Goal: Answer question/provide support: Answer question/provide support

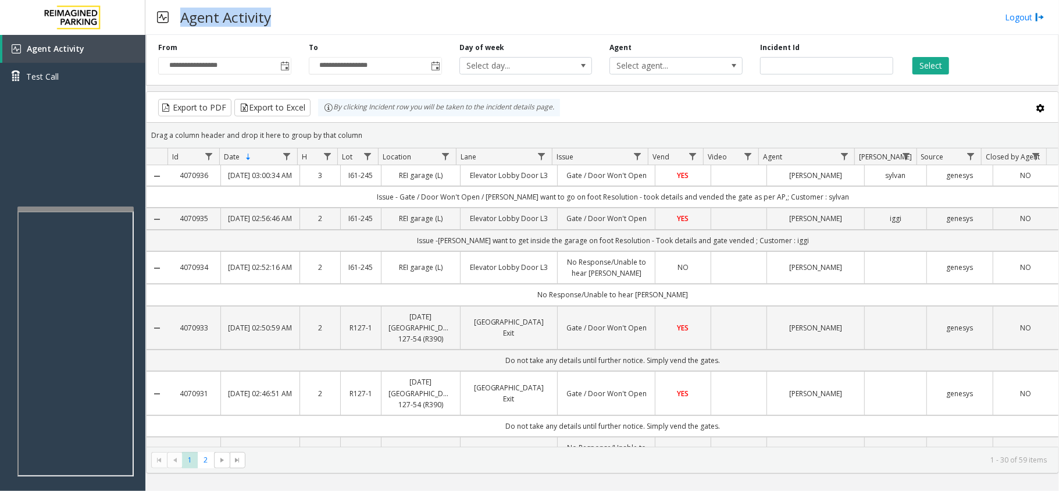
drag, startPoint x: 280, startPoint y: 17, endPoint x: 182, endPoint y: 12, distance: 98.5
click at [182, 12] on div "Agent Activity Logout" at bounding box center [602, 17] width 914 height 35
click at [312, 27] on div "Agent Activity Logout" at bounding box center [602, 17] width 914 height 35
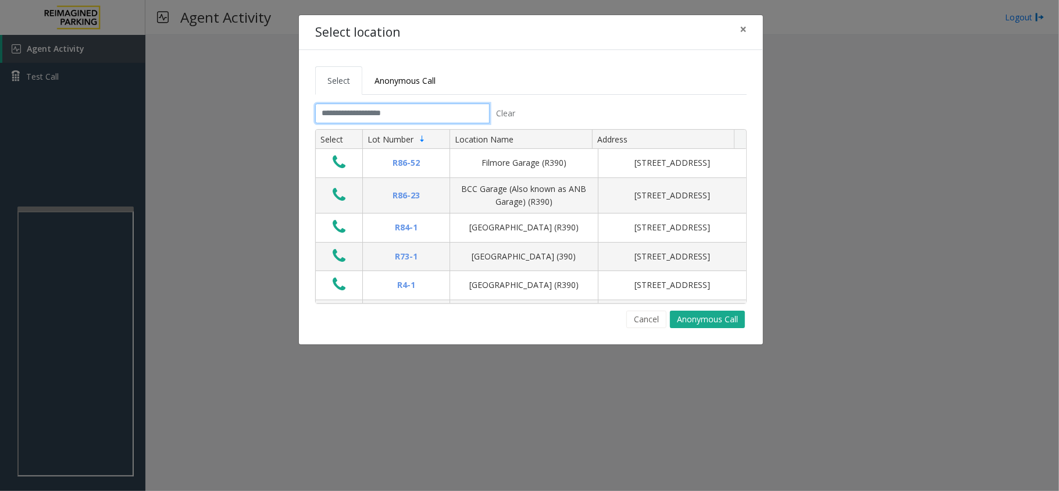
click at [355, 117] on input "text" at bounding box center [402, 114] width 175 height 20
click at [435, 113] on input "text" at bounding box center [402, 114] width 175 height 20
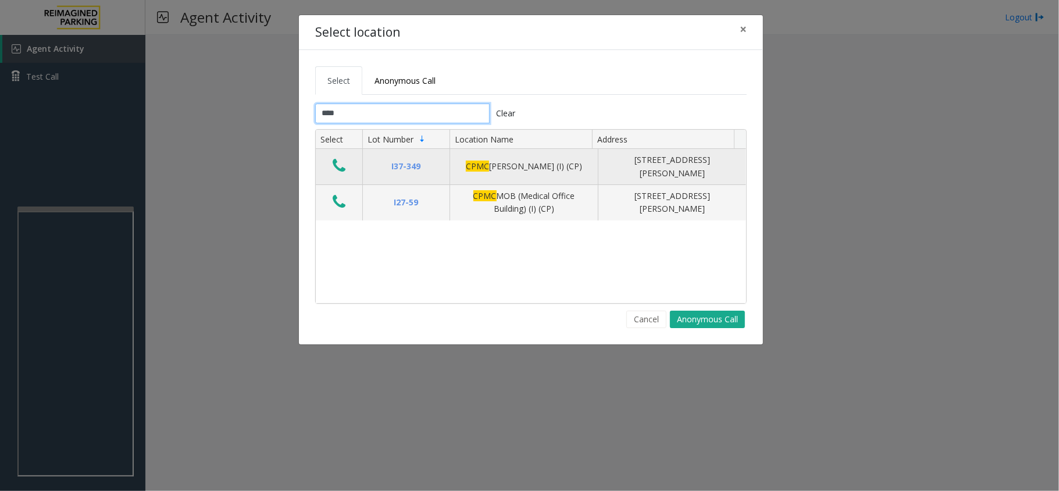
type input "****"
click at [343, 168] on icon "Data table" at bounding box center [339, 166] width 13 height 16
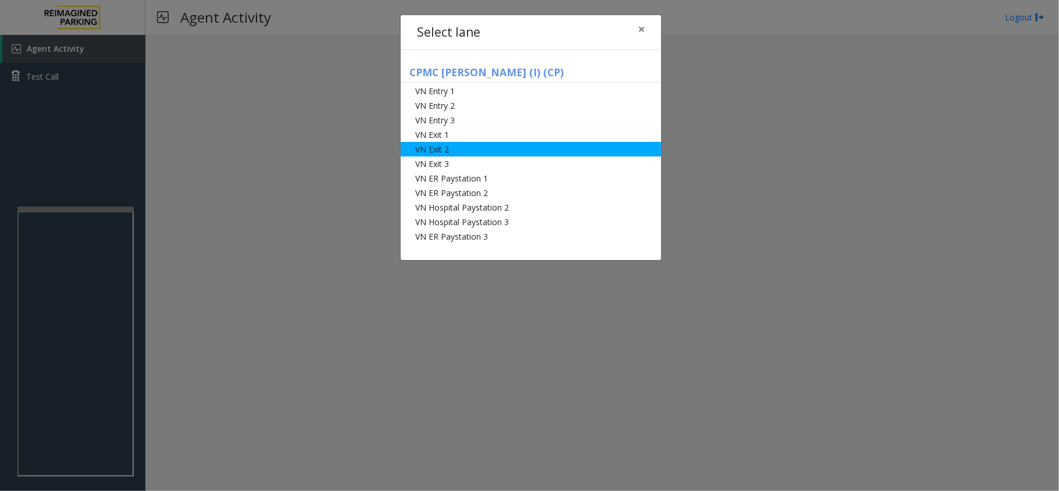
click at [559, 148] on li "VN Exit 2" at bounding box center [531, 149] width 261 height 15
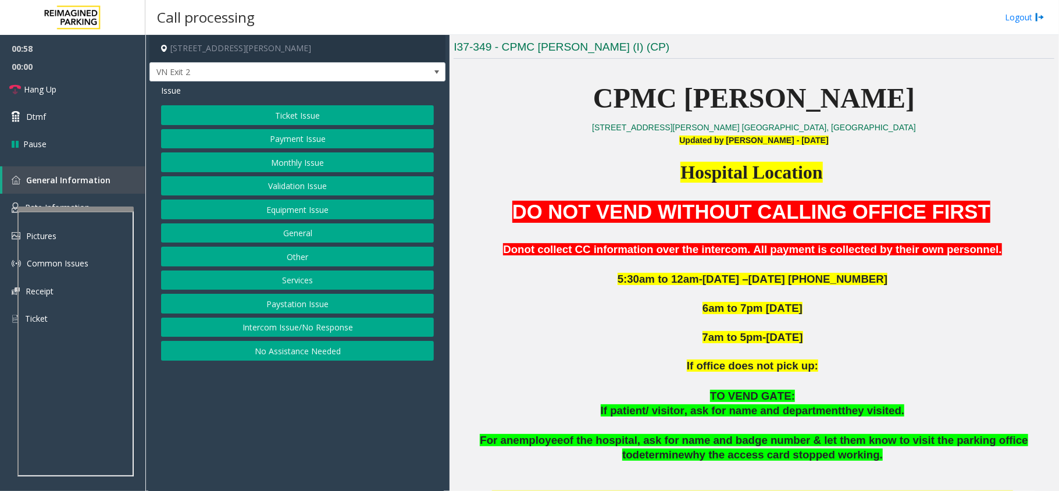
scroll to position [233, 0]
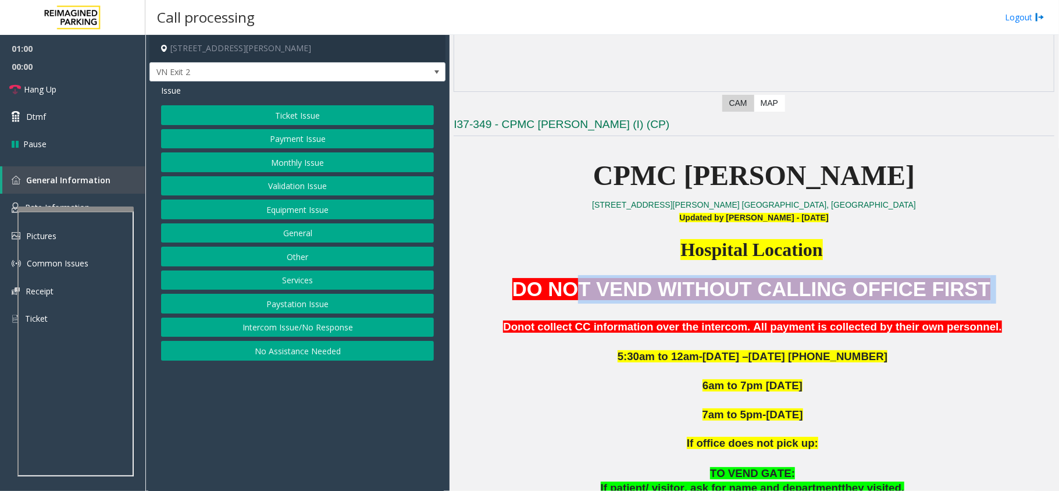
drag, startPoint x: 610, startPoint y: 294, endPoint x: 806, endPoint y: 317, distance: 198.0
click at [806, 317] on div "DO NOT VEND WITHOUT CALLING OFFICE FIRST Donot collect CC information over the …" at bounding box center [754, 305] width 601 height 61
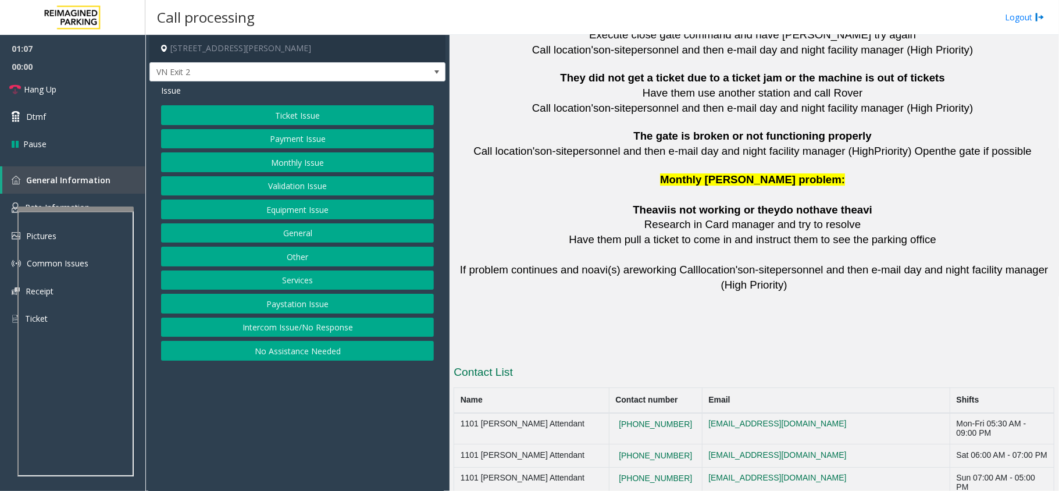
scroll to position [2573, 0]
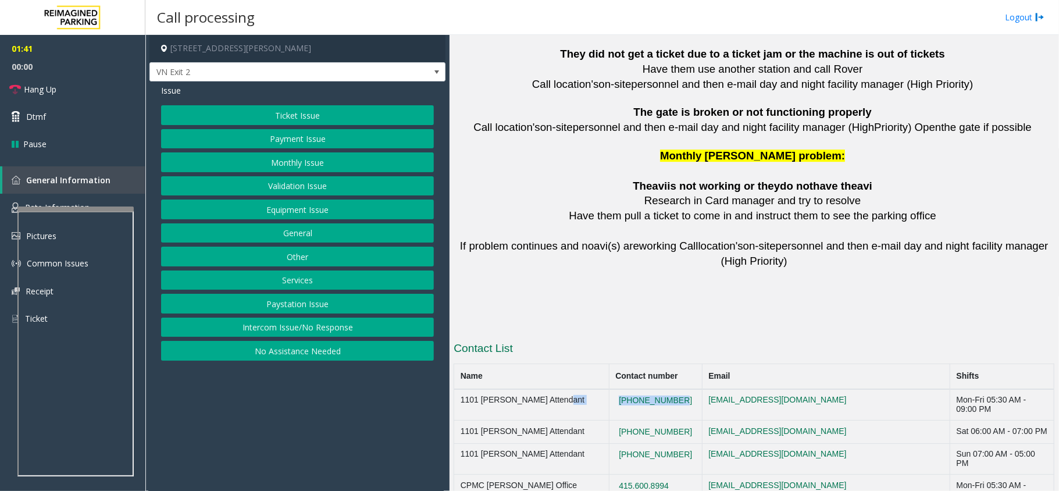
drag, startPoint x: 680, startPoint y: 348, endPoint x: 596, endPoint y: 349, distance: 83.8
click at [596, 389] on tr "1101 [PERSON_NAME] Attendant [PHONE_NUMBER] [EMAIL_ADDRESS][DOMAIN_NAME] Mon-Fr…" at bounding box center [754, 404] width 600 height 31
copy tr "[PHONE_NUMBER]"
click at [678, 421] on td "[PHONE_NUMBER]" at bounding box center [655, 432] width 93 height 23
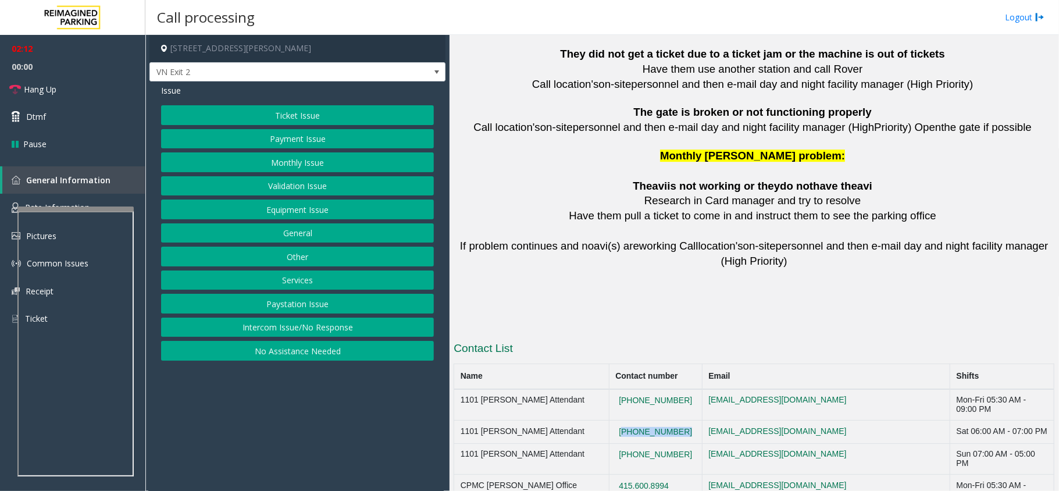
click at [678, 421] on td "[PHONE_NUMBER]" at bounding box center [655, 432] width 93 height 23
copy button "[PHONE_NUMBER]"
click at [680, 475] on td "415.600.8994" at bounding box center [655, 490] width 93 height 31
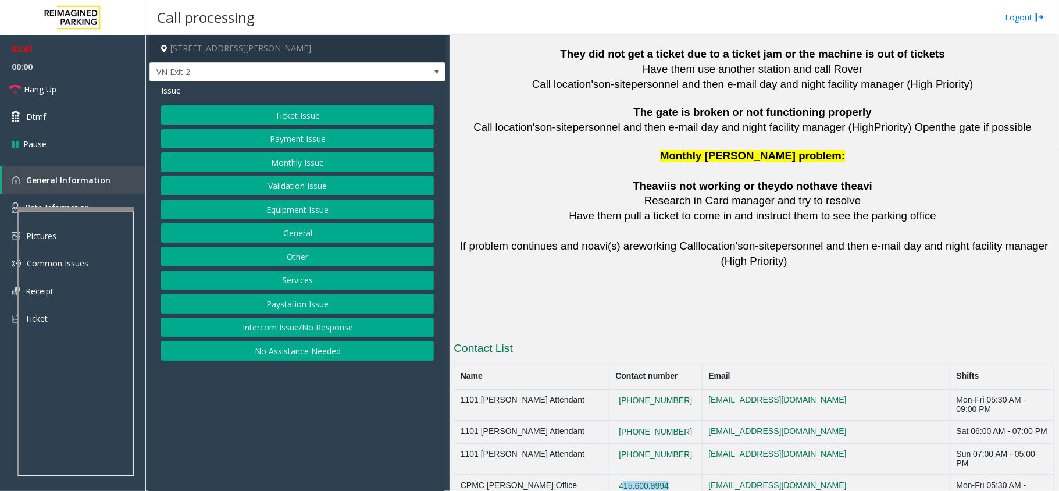
copy button "415.600.8994"
click at [320, 115] on button "Ticket Issue" at bounding box center [297, 115] width 273 height 20
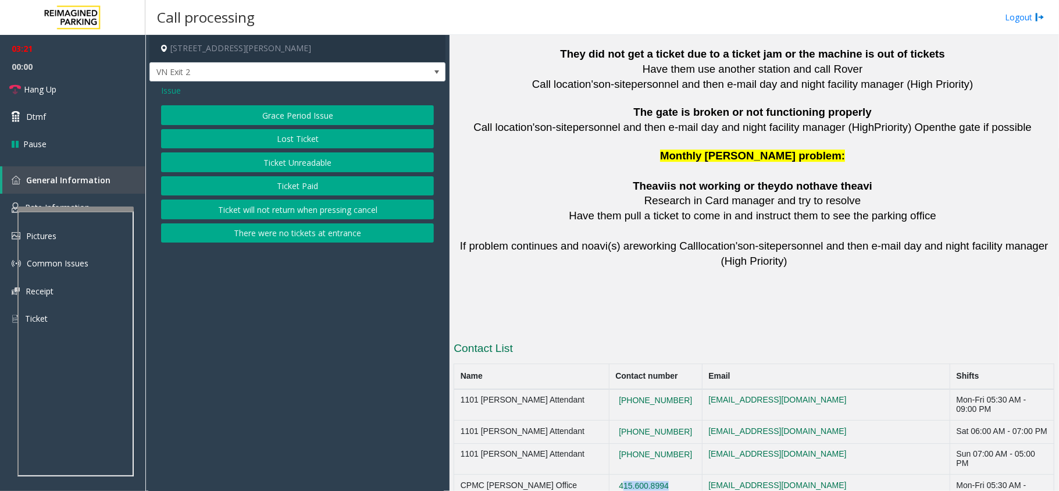
click at [317, 143] on button "Lost Ticket" at bounding box center [297, 139] width 273 height 20
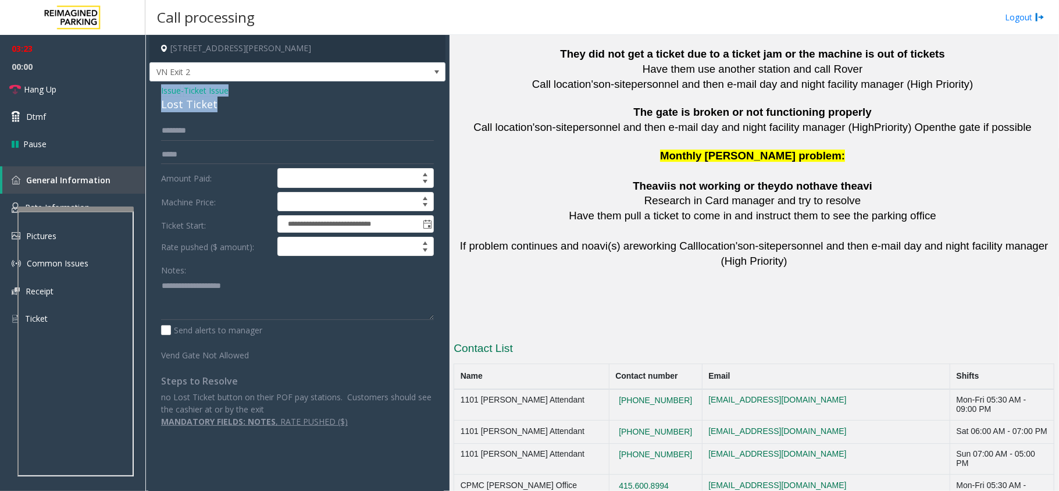
drag, startPoint x: 219, startPoint y: 104, endPoint x: 156, endPoint y: 92, distance: 63.9
click at [156, 92] on div "**********" at bounding box center [298, 260] width 296 height 358
click at [34, 93] on span "Hang Up" at bounding box center [40, 89] width 33 height 12
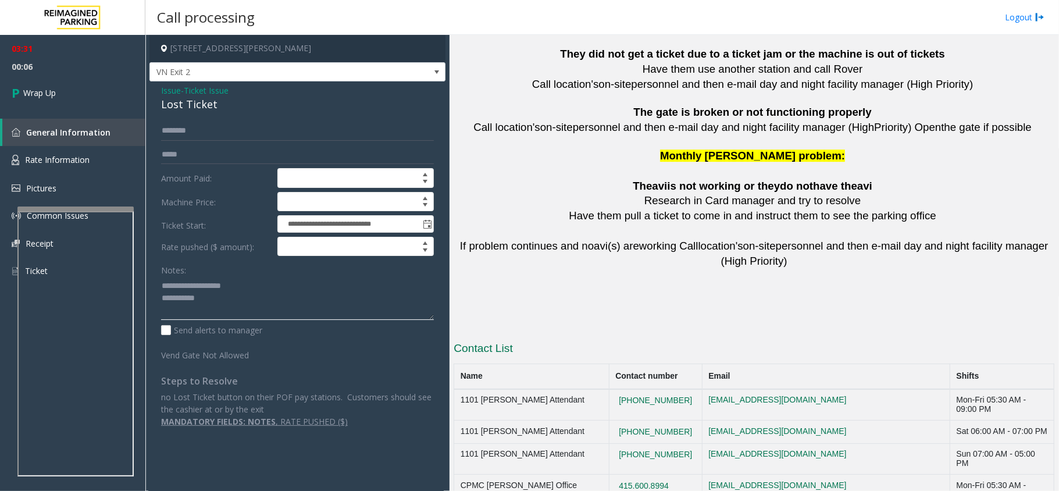
click at [231, 298] on textarea at bounding box center [297, 298] width 273 height 44
click at [231, 303] on textarea at bounding box center [297, 298] width 273 height 44
type textarea "**********"
click at [66, 96] on link "Wrap Up" at bounding box center [72, 93] width 145 height 34
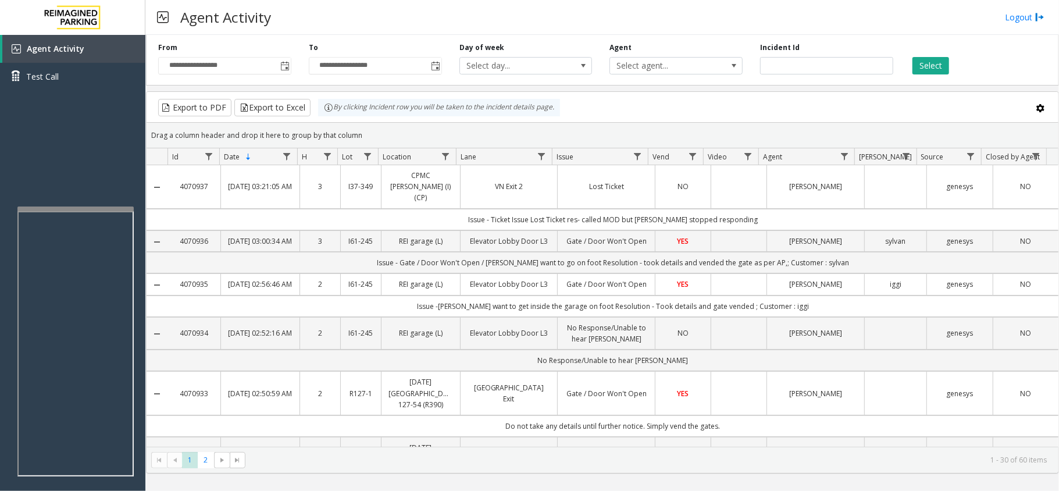
click at [971, 54] on div "Select" at bounding box center [977, 58] width 151 height 32
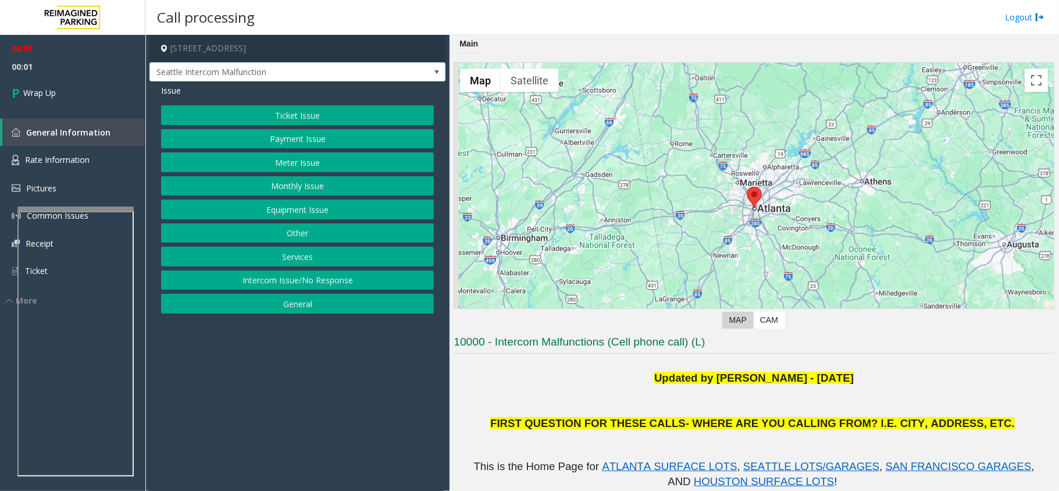
click at [330, 278] on button "Intercom Issue/No Response" at bounding box center [297, 281] width 273 height 20
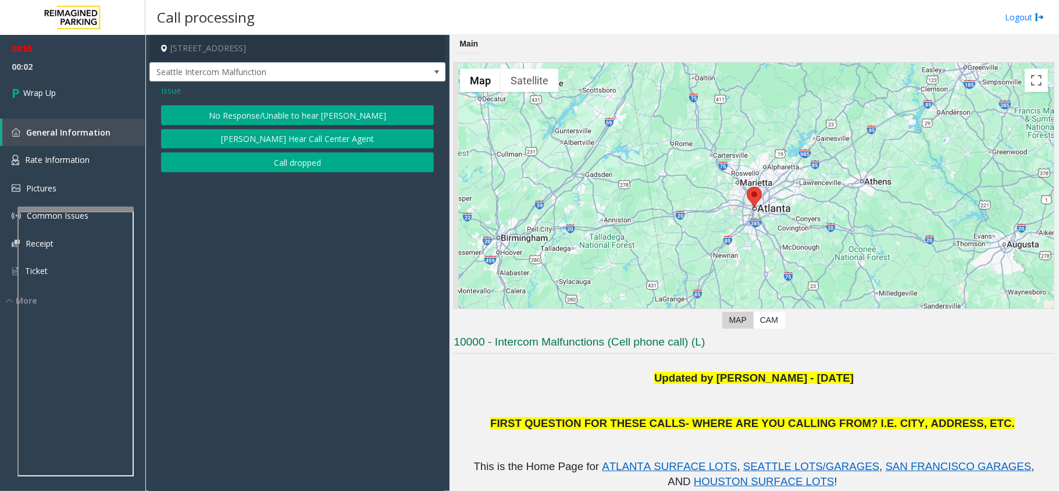
click at [169, 91] on span "Issue" at bounding box center [171, 90] width 20 height 12
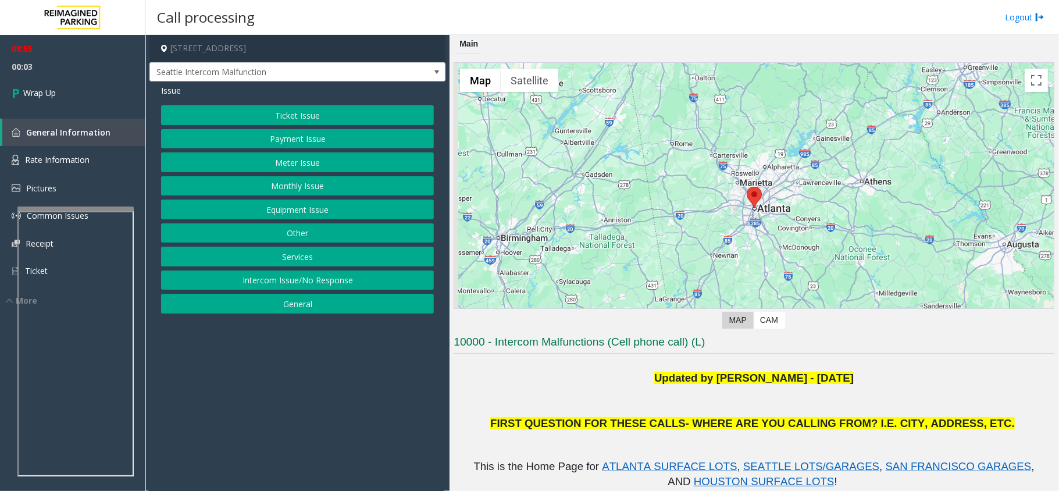
click at [322, 115] on button "Ticket Issue" at bounding box center [297, 115] width 273 height 20
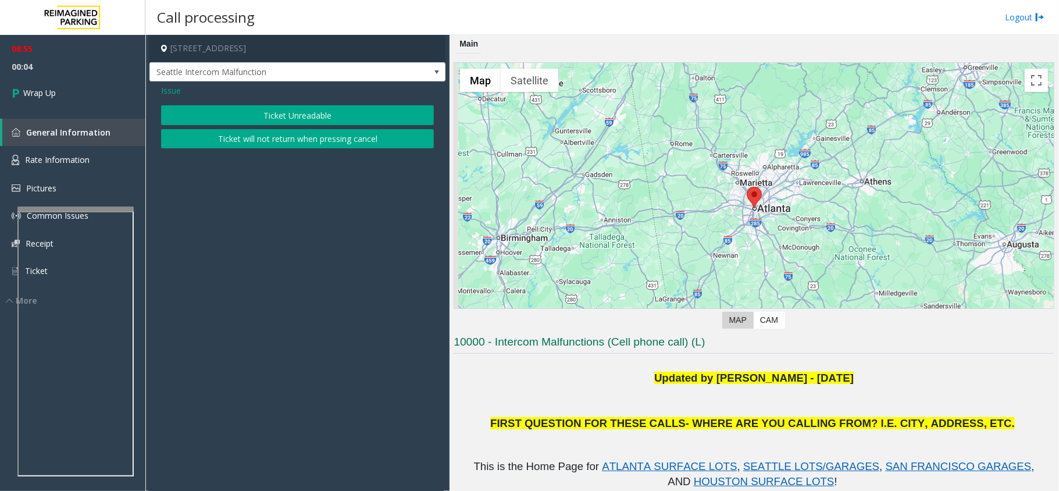
click at [306, 112] on button "Ticket Unreadable" at bounding box center [297, 115] width 273 height 20
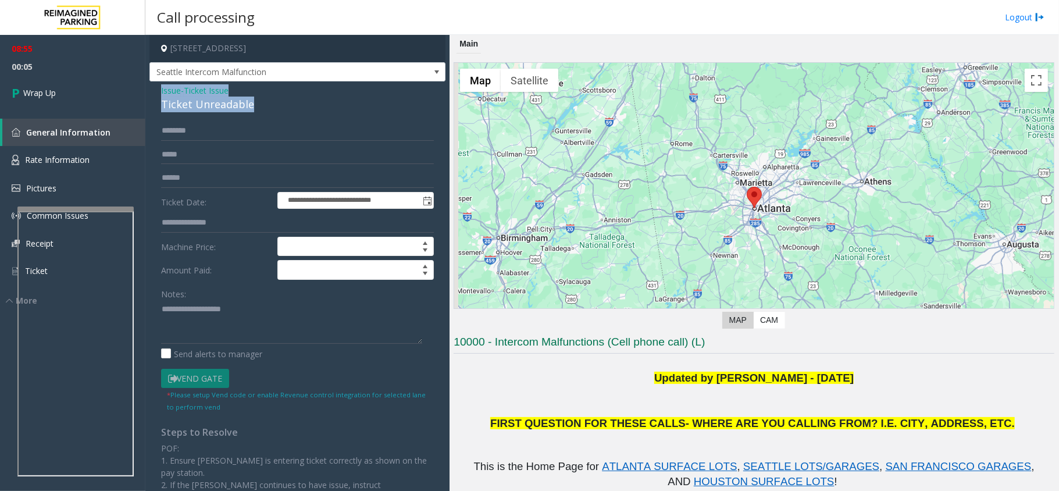
drag, startPoint x: 252, startPoint y: 104, endPoint x: 157, endPoint y: 85, distance: 97.2
click at [157, 85] on div "**********" at bounding box center [298, 340] width 296 height 519
click at [269, 322] on textarea at bounding box center [291, 322] width 261 height 44
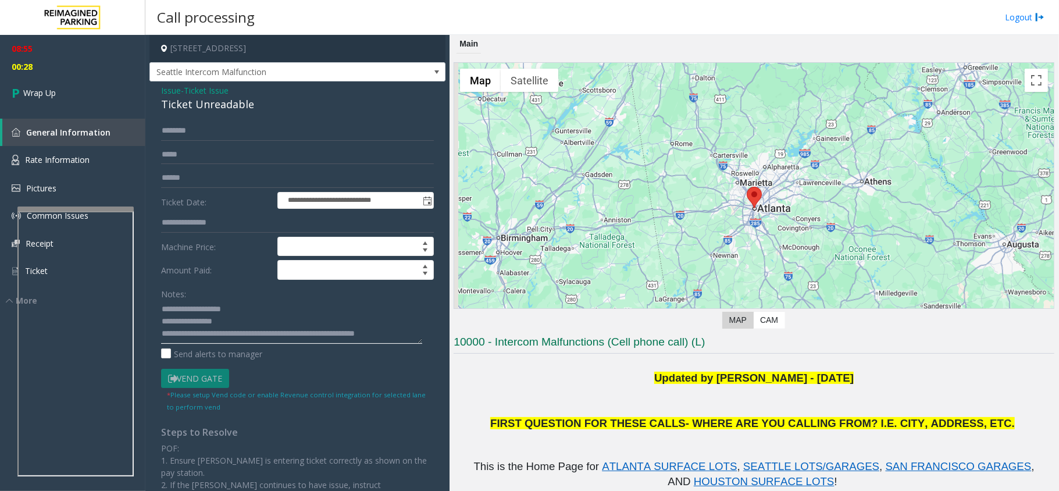
scroll to position [8, 0]
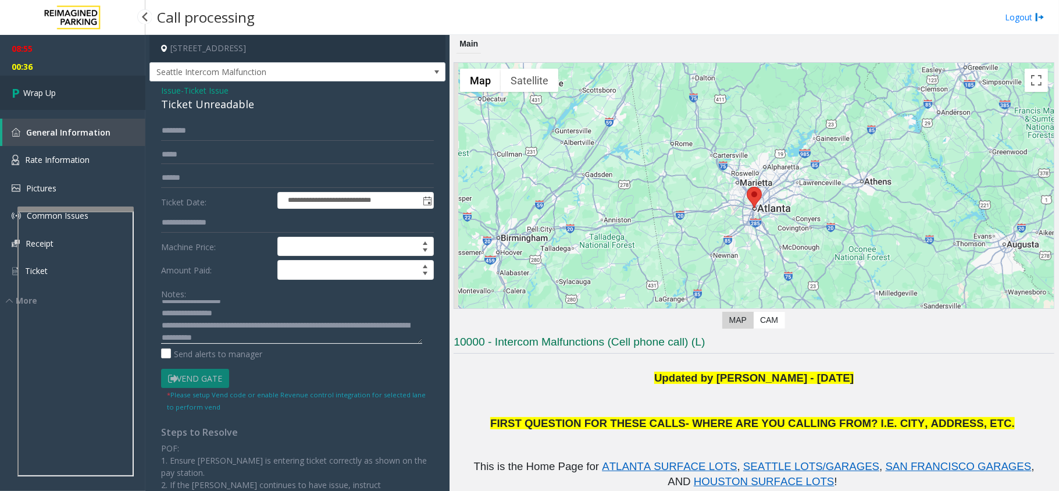
type textarea "**********"
click at [89, 99] on link "Wrap Up" at bounding box center [72, 93] width 145 height 34
